Goal: Register for event/course: Sign up to attend an event or enroll in a course

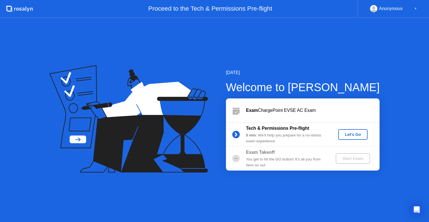
click at [346, 135] on div "Let's Go" at bounding box center [353, 134] width 25 height 4
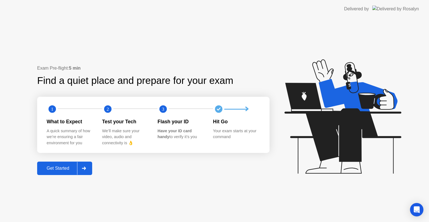
click at [74, 168] on div "Get Started" at bounding box center [58, 168] width 38 height 5
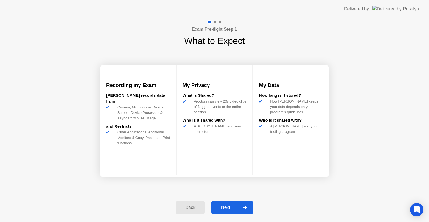
click at [220, 210] on div "Next" at bounding box center [225, 207] width 25 height 5
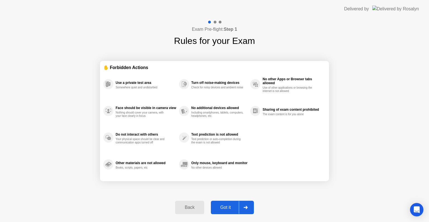
click at [220, 210] on div "Got it" at bounding box center [226, 207] width 26 height 5
select select "**********"
select select "*******"
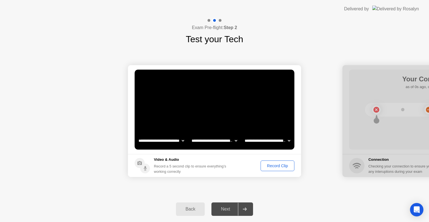
click at [275, 162] on button "Record Clip" at bounding box center [278, 165] width 34 height 11
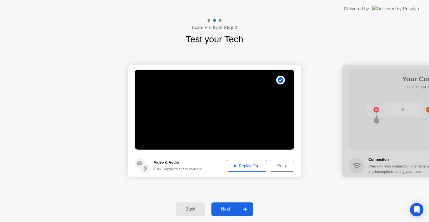
click at [220, 207] on div "Next" at bounding box center [225, 209] width 25 height 5
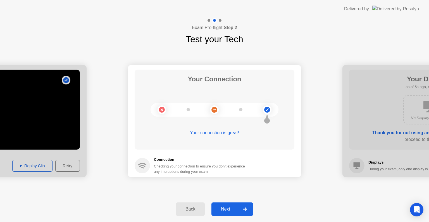
click at [220, 207] on div "Next" at bounding box center [225, 209] width 25 height 5
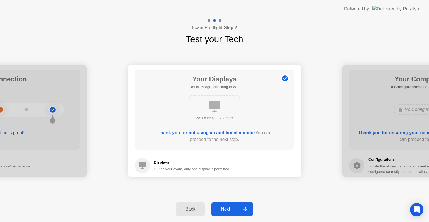
click at [220, 207] on div "Next" at bounding box center [225, 209] width 25 height 5
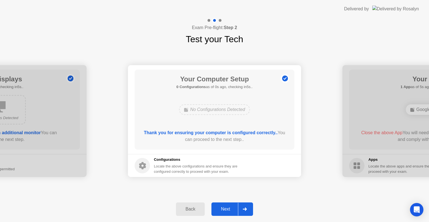
click at [220, 207] on div "Next" at bounding box center [225, 209] width 25 height 5
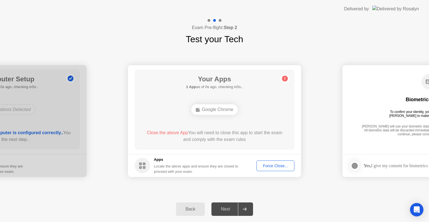
click at [259, 165] on div "Force Close..." at bounding box center [276, 166] width 34 height 4
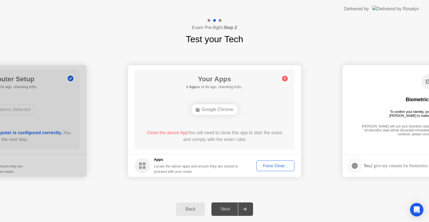
click at [272, 166] on div "Force Close..." at bounding box center [276, 166] width 34 height 4
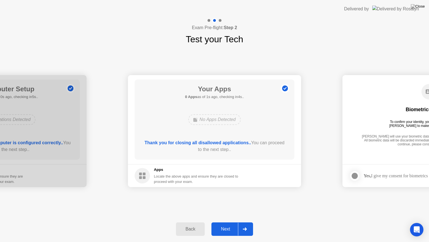
click at [220, 222] on div "Next" at bounding box center [225, 228] width 25 height 5
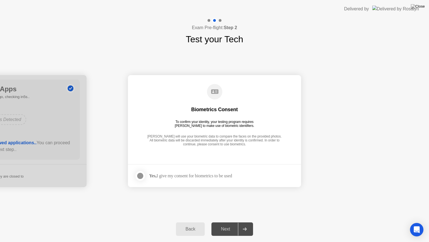
click at [140, 174] on div at bounding box center [140, 175] width 7 height 7
click at [224, 222] on div "Next" at bounding box center [225, 228] width 25 height 5
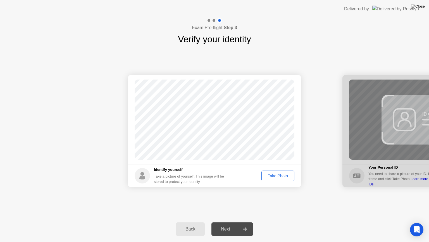
click at [269, 174] on div "Take Photo" at bounding box center [278, 175] width 29 height 4
click at [233, 222] on div "Next" at bounding box center [225, 228] width 25 height 5
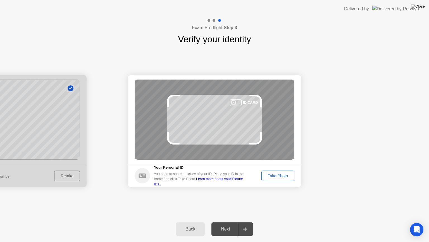
click at [272, 174] on div "Take Photo" at bounding box center [278, 175] width 29 height 4
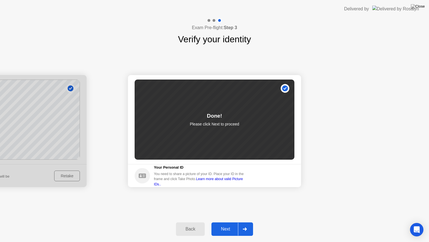
click at [224, 222] on div "Next" at bounding box center [225, 228] width 25 height 5
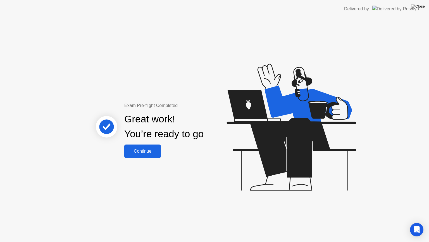
click at [148, 151] on div "Continue" at bounding box center [142, 150] width 33 height 5
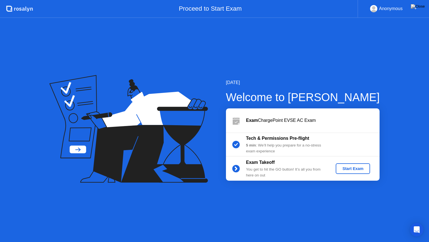
click at [340, 166] on div "Start Exam" at bounding box center [353, 168] width 30 height 4
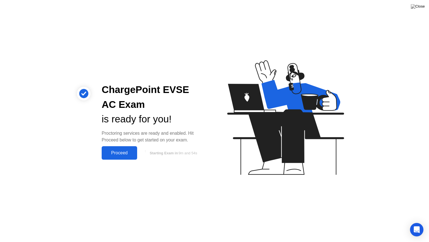
click at [132, 155] on div "Proceed" at bounding box center [119, 152] width 32 height 5
